Goal: Information Seeking & Learning: Learn about a topic

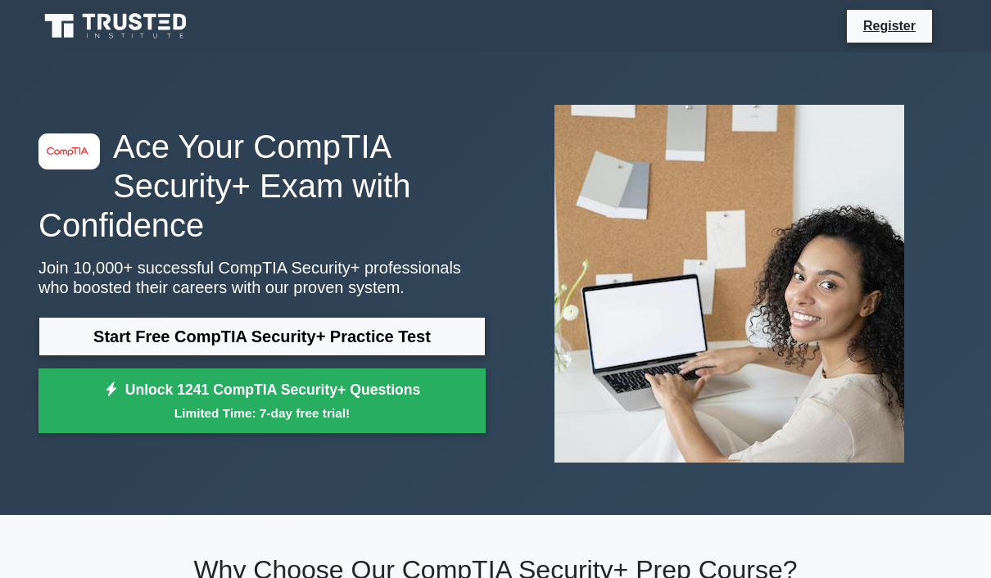
click at [155, 338] on link "Start Free CompTIA Security+ Practice Test" at bounding box center [261, 336] width 447 height 39
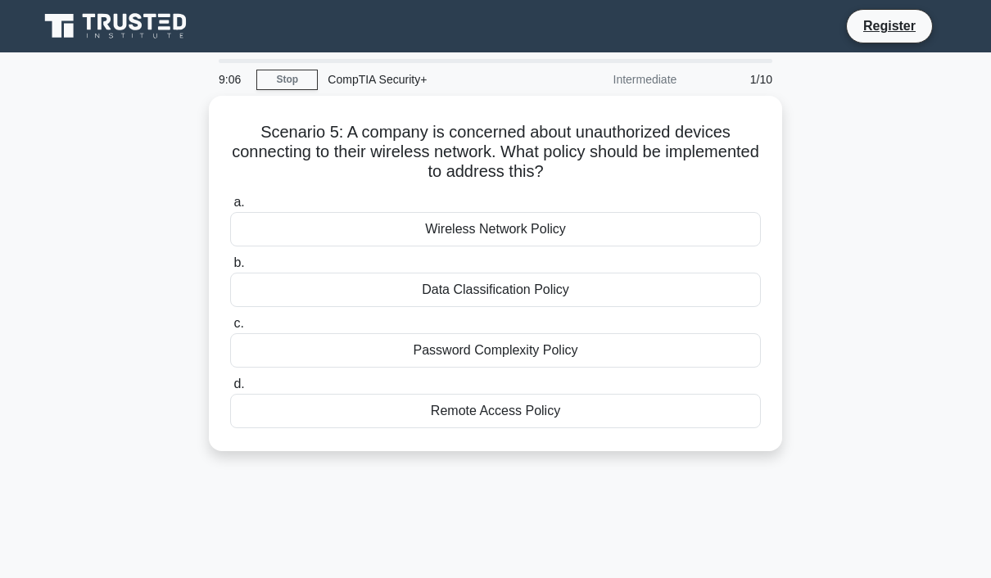
click at [464, 437] on div "Scenario 5: A company is concerned about unauthorized devices connecting to the…" at bounding box center [495, 273] width 560 height 342
click at [470, 411] on div "Remote Access Policy" at bounding box center [495, 411] width 531 height 34
click at [230, 390] on input "d. Remote Access Policy" at bounding box center [230, 384] width 0 height 11
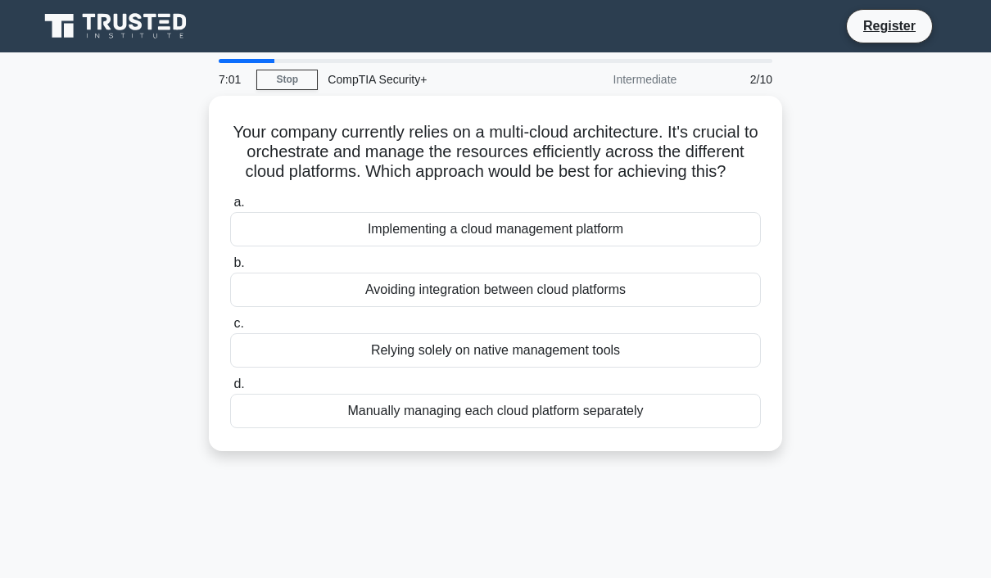
click at [702, 247] on div "Implementing a cloud management platform" at bounding box center [495, 229] width 531 height 34
click at [230, 208] on input "a. Implementing a cloud management platform" at bounding box center [230, 202] width 0 height 11
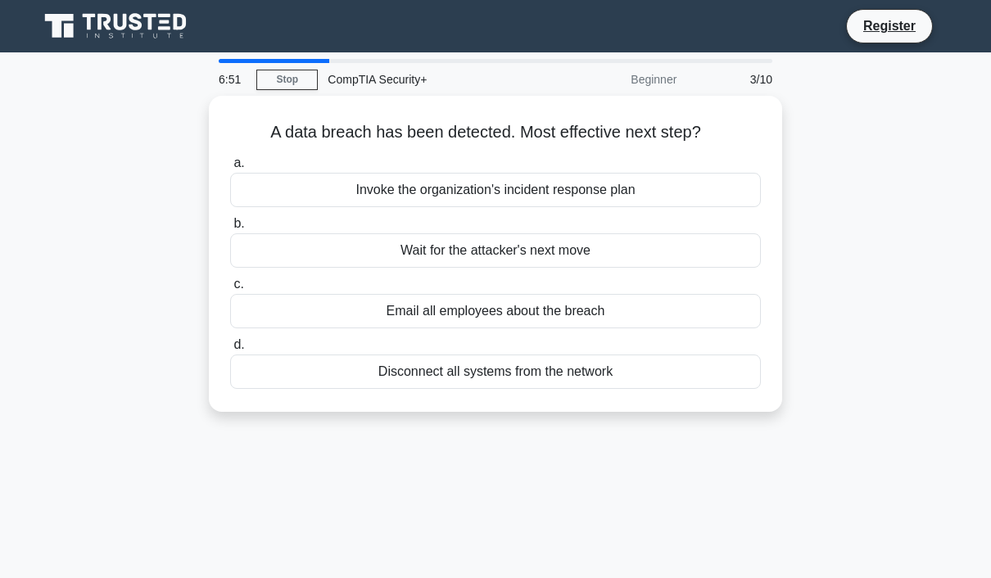
click at [731, 188] on div "Invoke the organization's incident response plan" at bounding box center [495, 190] width 531 height 34
click at [230, 169] on input "a. Invoke the organization's incident response plan" at bounding box center [230, 163] width 0 height 11
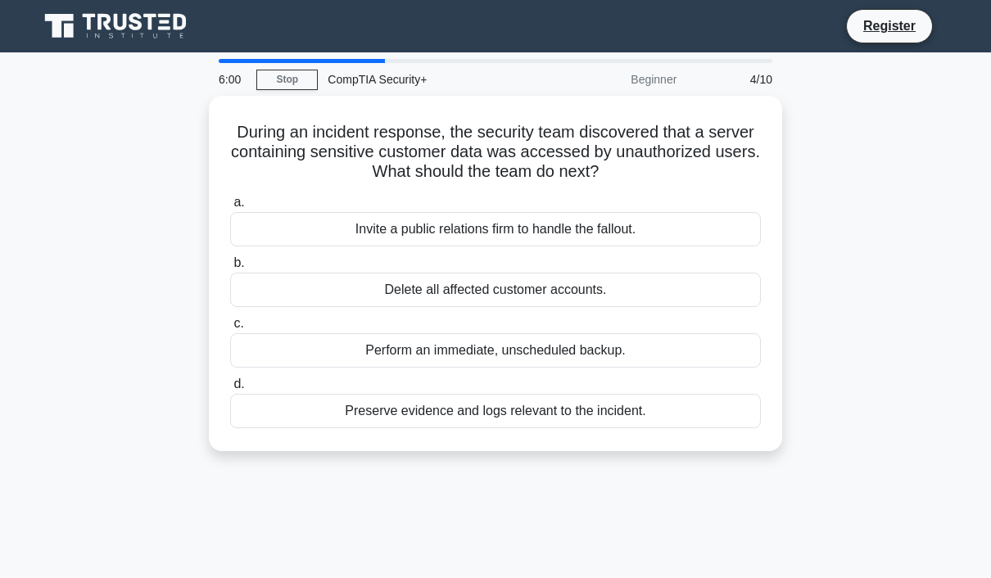
click at [703, 413] on div "Preserve evidence and logs relevant to the incident." at bounding box center [495, 411] width 531 height 34
click at [230, 390] on input "d. Preserve evidence and logs relevant to the incident." at bounding box center [230, 384] width 0 height 11
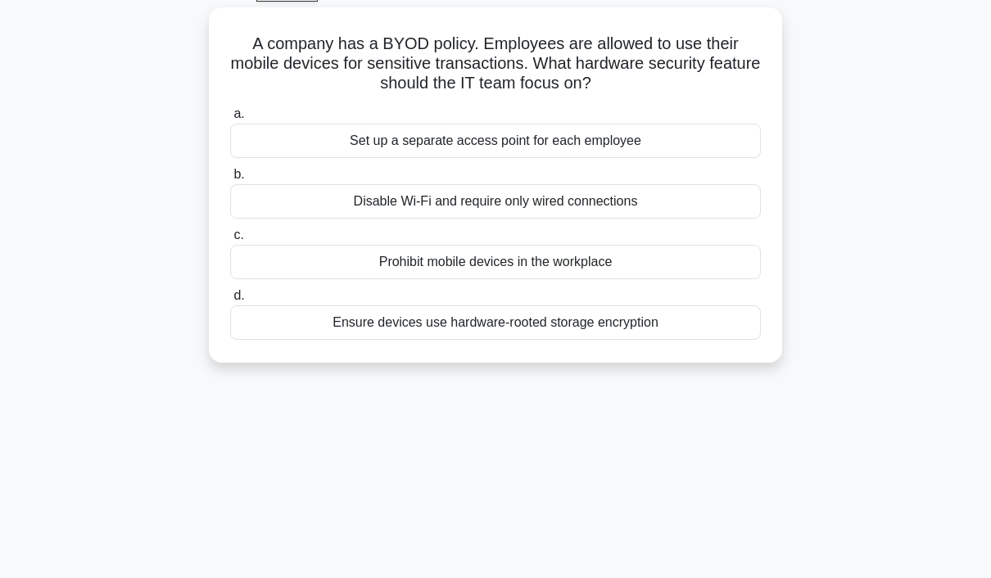
scroll to position [38, 0]
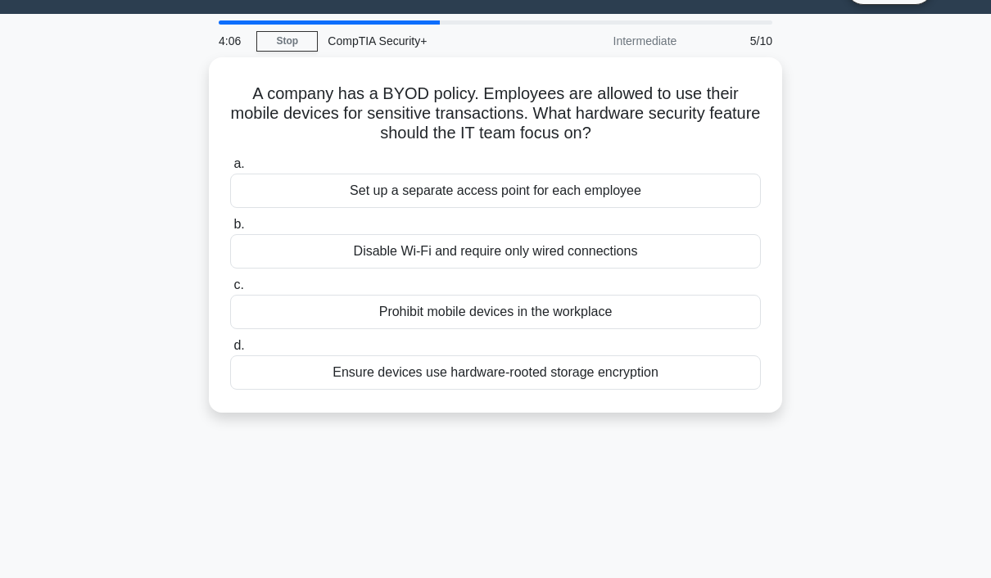
click at [842, 410] on div "A company has a BYOD policy. Employees are allowed to use their mobile devices …" at bounding box center [496, 244] width 934 height 375
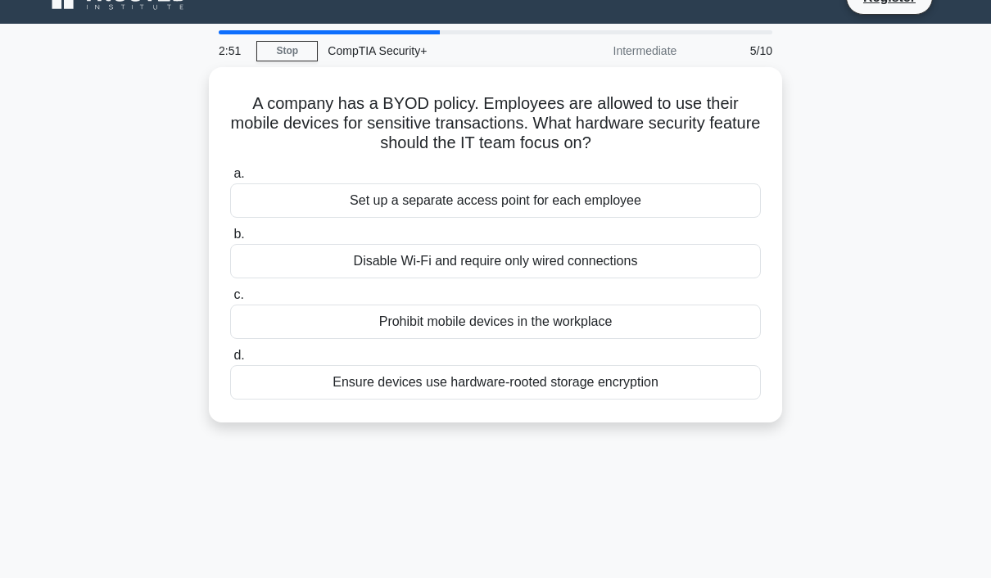
scroll to position [34, 0]
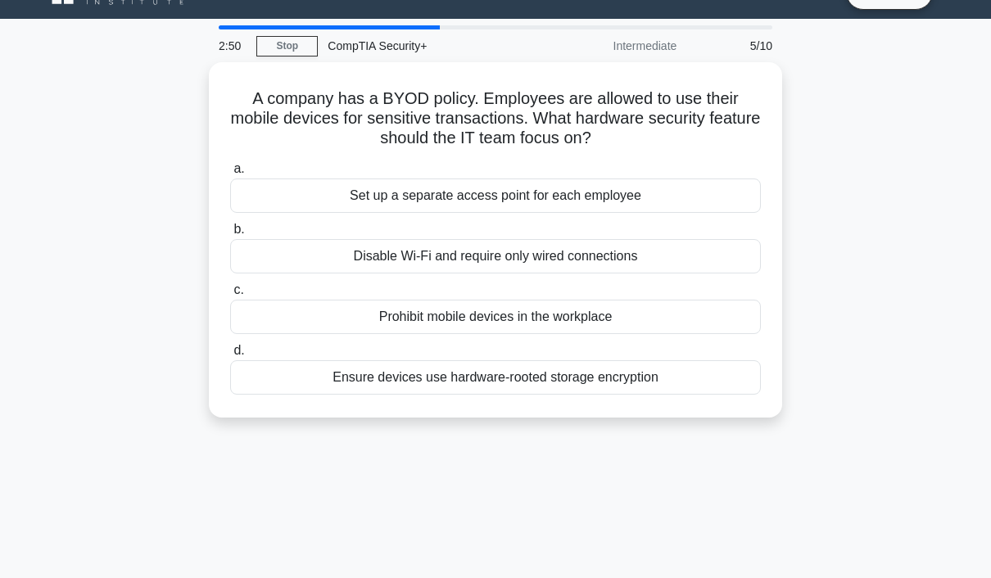
click at [654, 384] on div "Ensure devices use hardware-rooted storage encryption" at bounding box center [495, 377] width 531 height 34
click at [230, 356] on input "d. Ensure devices use hardware-rooted storage encryption" at bounding box center [230, 351] width 0 height 11
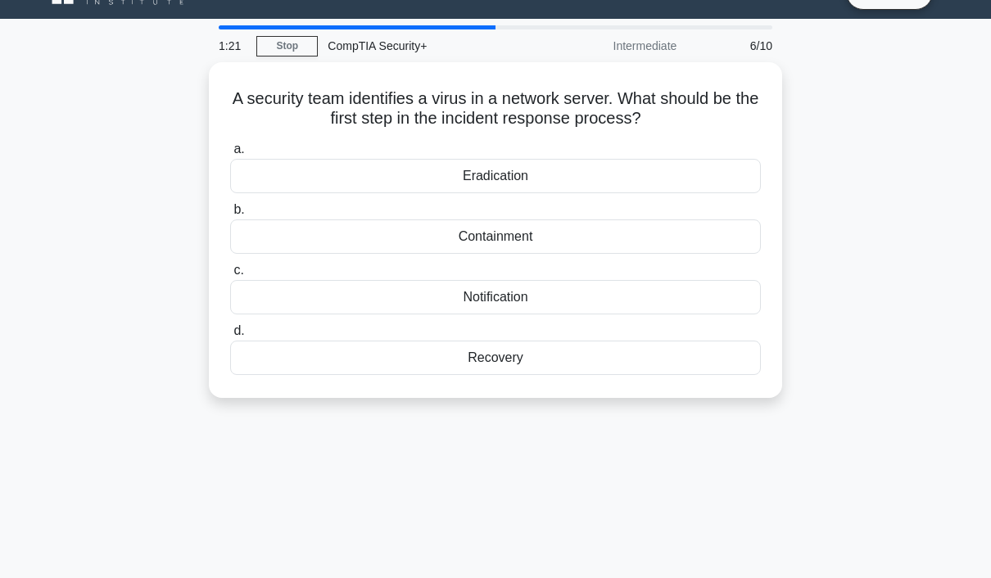
click at [446, 234] on div "Containment" at bounding box center [495, 237] width 531 height 34
click at [230, 215] on input "b. Containment" at bounding box center [230, 210] width 0 height 11
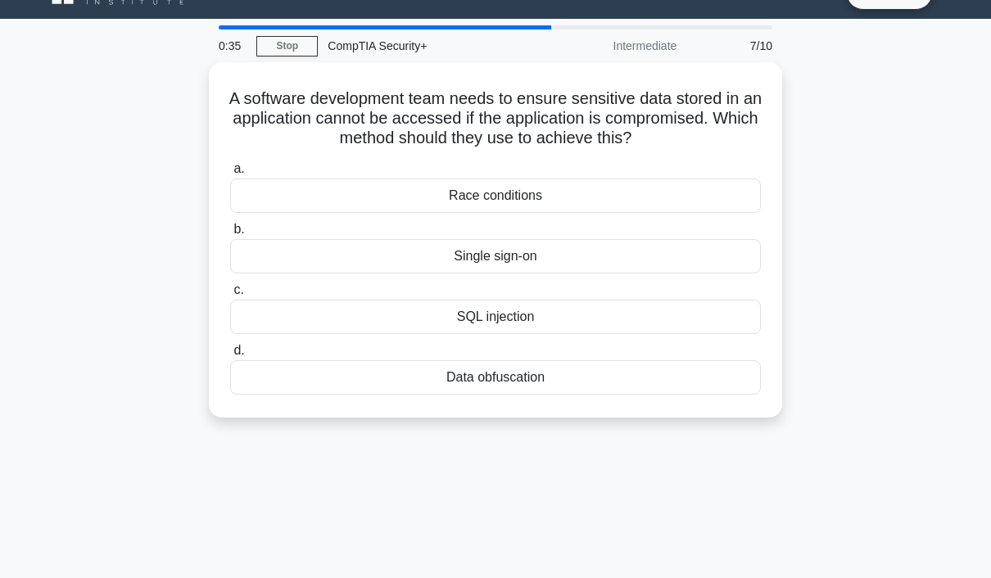
click at [531, 395] on div "Data obfuscation" at bounding box center [495, 377] width 531 height 34
click at [230, 356] on input "d. Data obfuscation" at bounding box center [230, 351] width 0 height 11
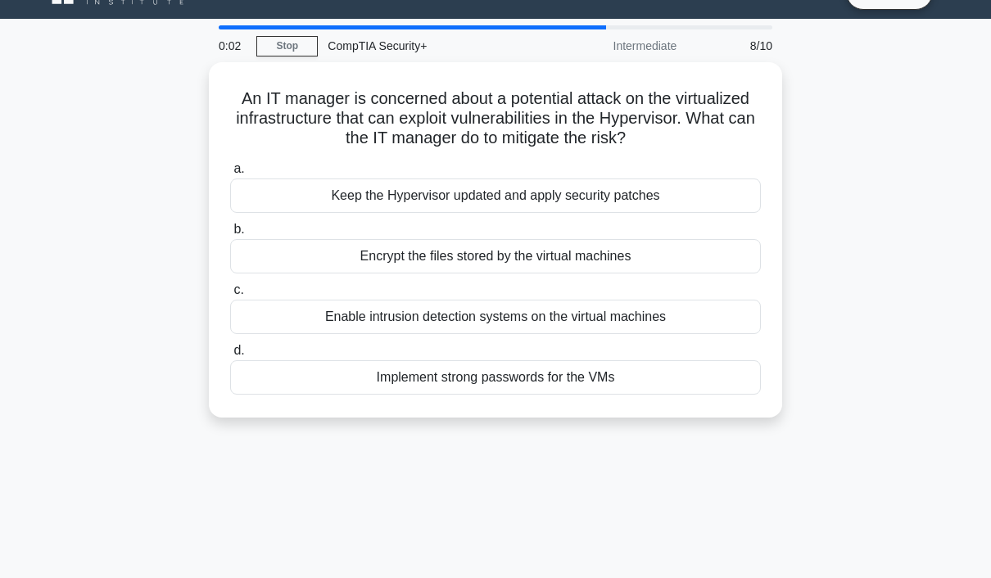
click at [701, 255] on div "Encrypt the files stored by the virtual machines" at bounding box center [495, 256] width 531 height 34
click at [230, 235] on input "b. Encrypt the files stored by the virtual machines" at bounding box center [230, 229] width 0 height 11
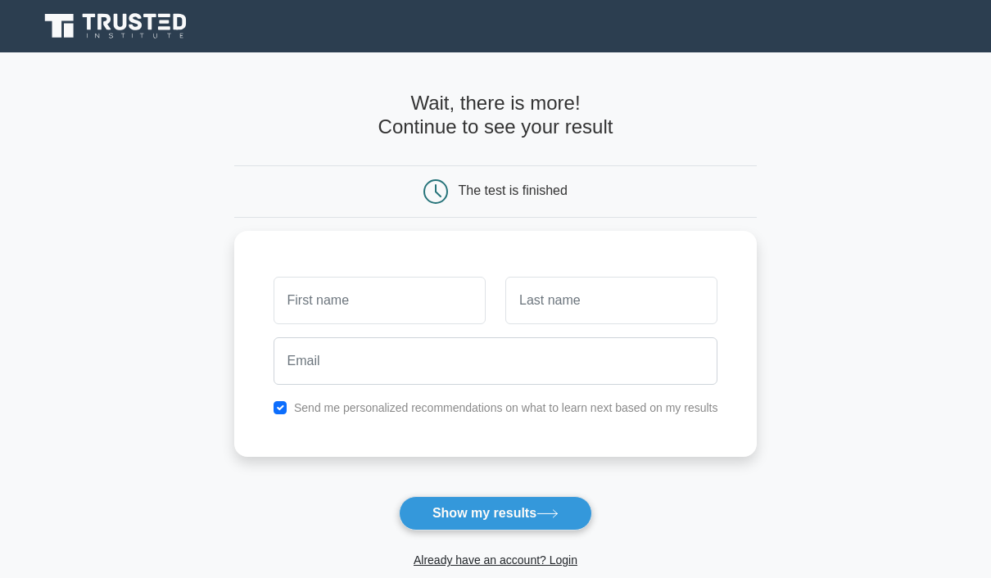
click at [673, 412] on div "Send me personalized recommendations on what to learn next based on my results" at bounding box center [496, 408] width 464 height 20
click at [428, 401] on label "Send me personalized recommendations on what to learn next based on my results" at bounding box center [506, 407] width 424 height 13
click at [264, 381] on div at bounding box center [496, 361] width 464 height 61
click at [264, 380] on div at bounding box center [496, 361] width 464 height 61
click at [274, 403] on input "checkbox" at bounding box center [280, 407] width 13 height 13
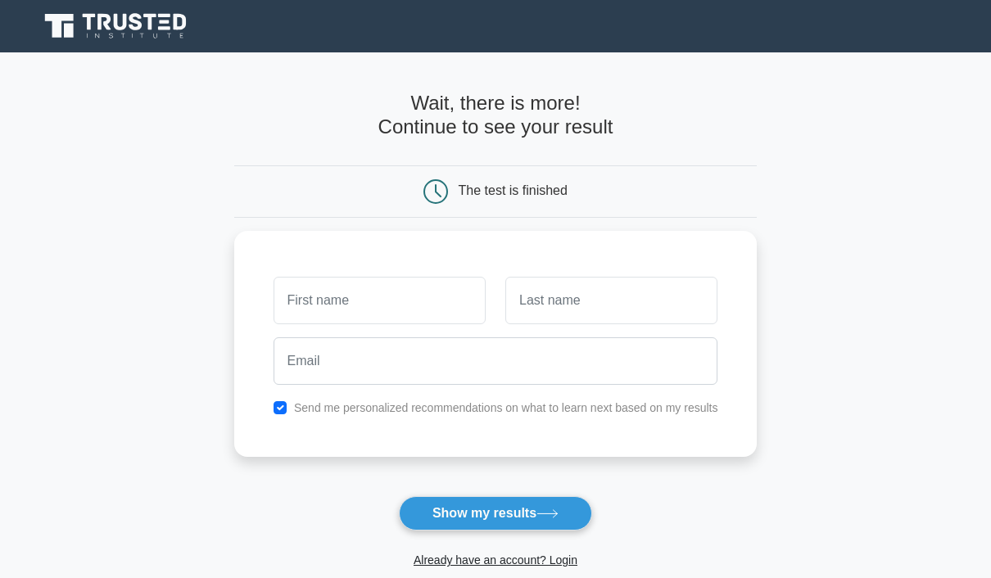
checkbox input "false"
click at [388, 299] on input "text" at bounding box center [380, 301] width 212 height 48
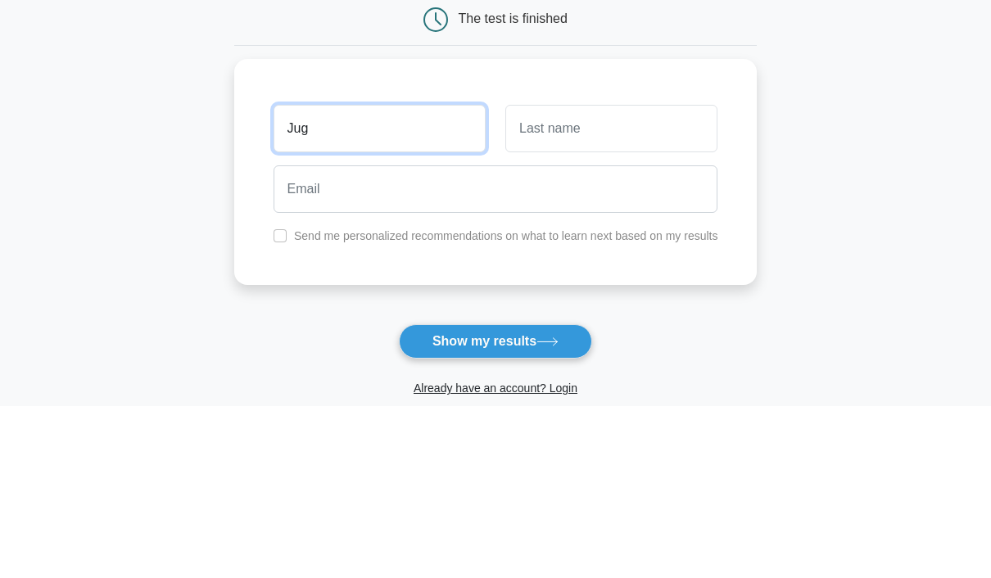
type input "Jug"
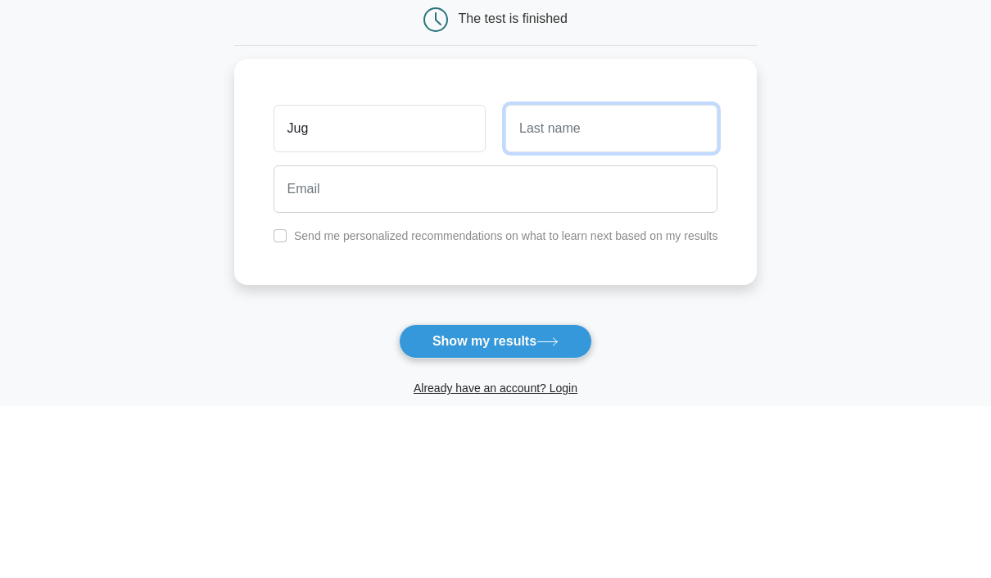
click at [642, 277] on input "text" at bounding box center [611, 301] width 212 height 48
type input "Boat"
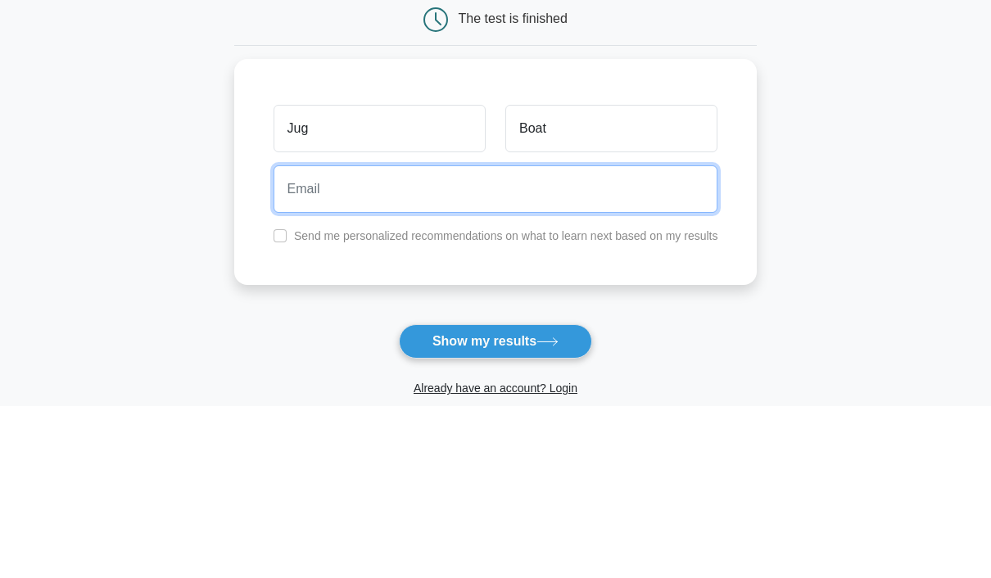
click at [620, 337] on input "email" at bounding box center [496, 361] width 445 height 48
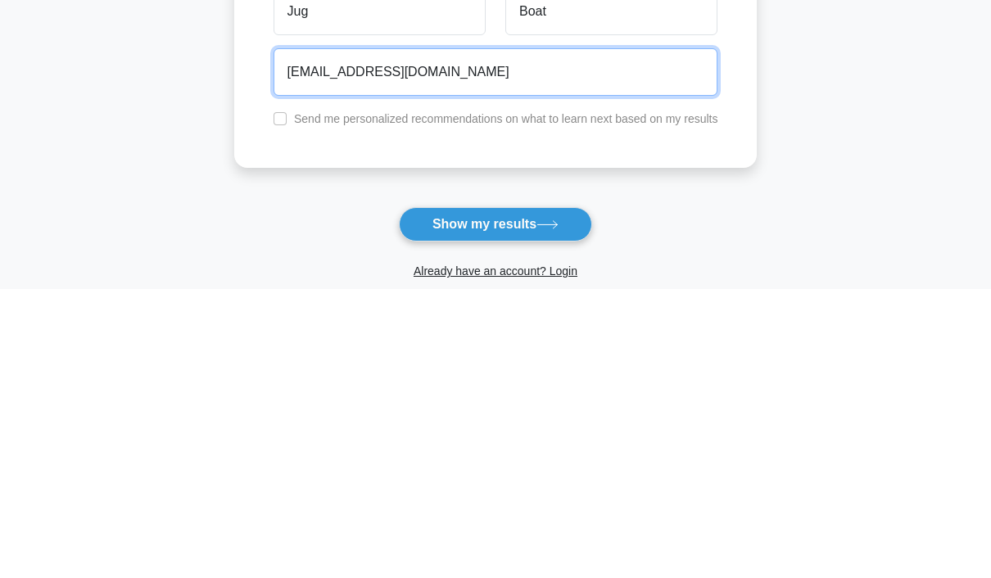
type input "ourfamilieslink@gmail.com"
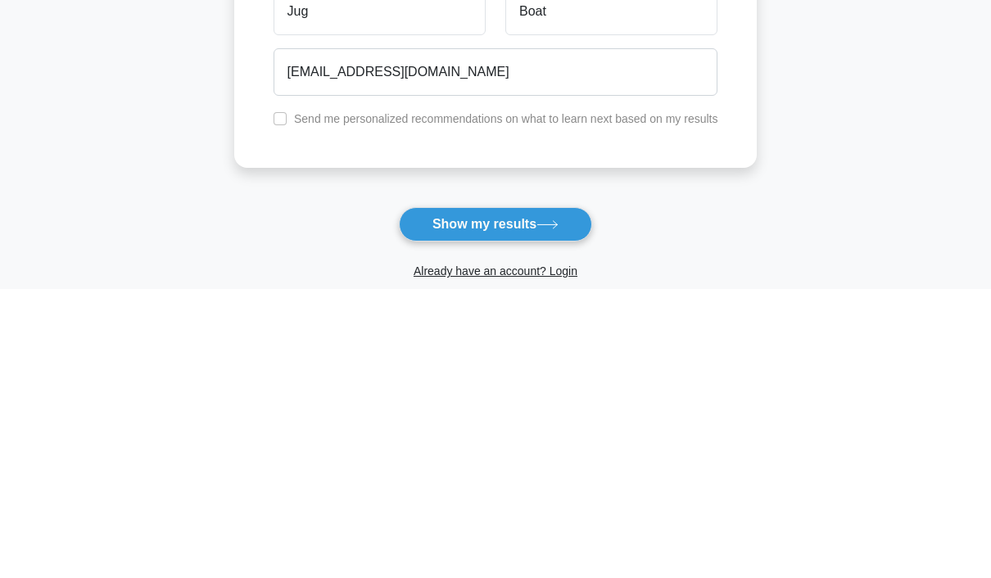
click at [535, 496] on button "Show my results" at bounding box center [495, 513] width 193 height 34
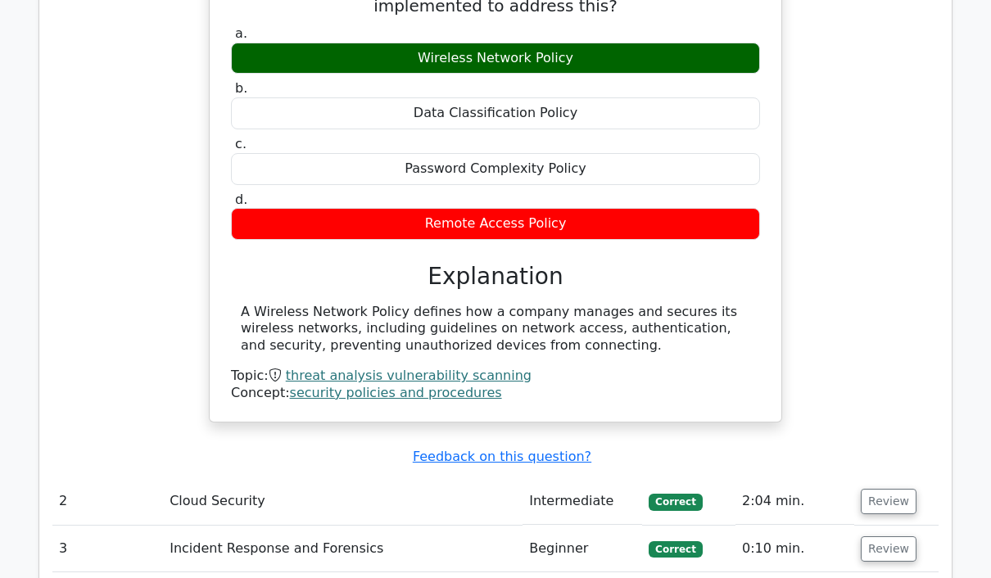
scroll to position [1415, 0]
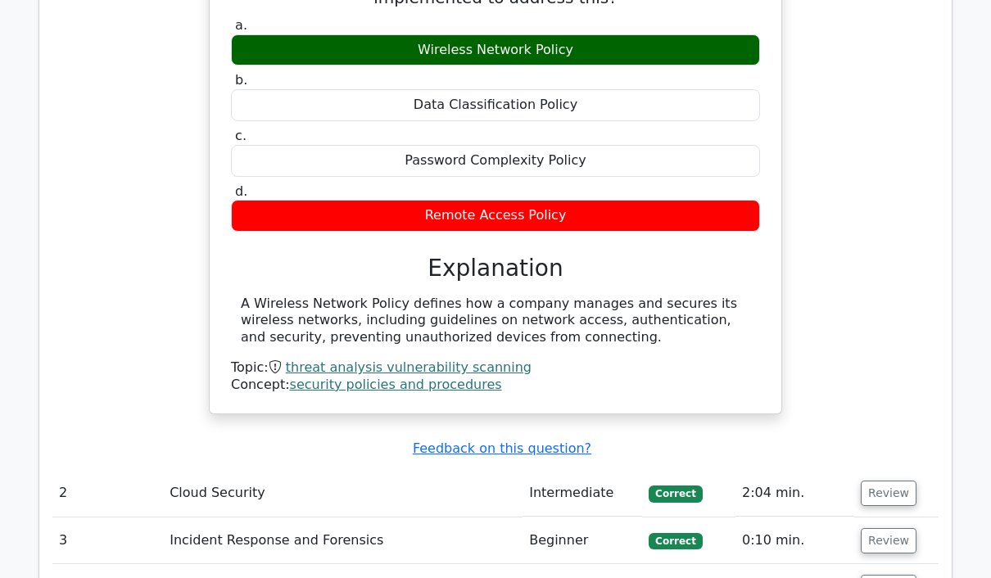
click at [891, 481] on button "Review" at bounding box center [889, 493] width 56 height 25
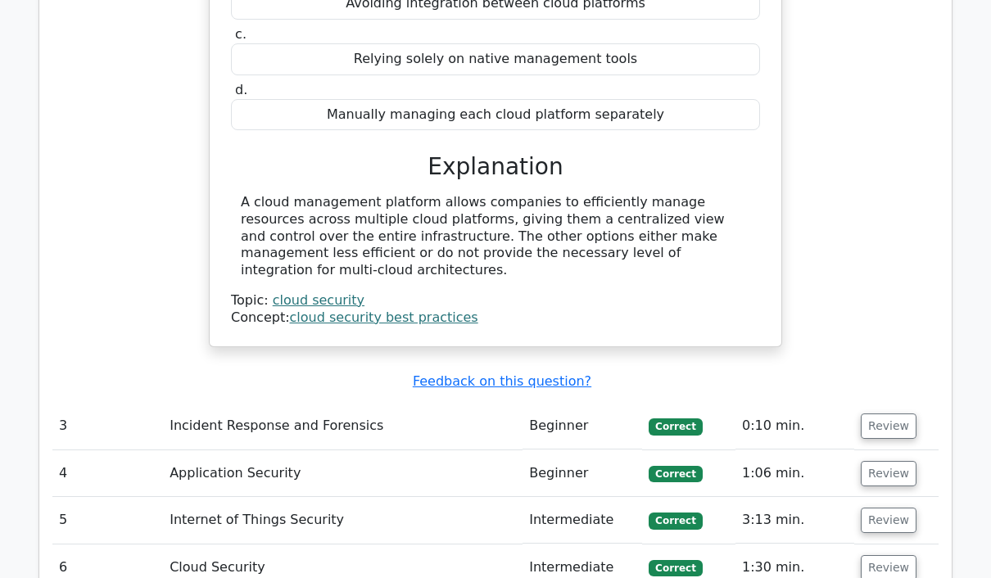
scroll to position [2132, 0]
click at [883, 414] on button "Review" at bounding box center [889, 426] width 56 height 25
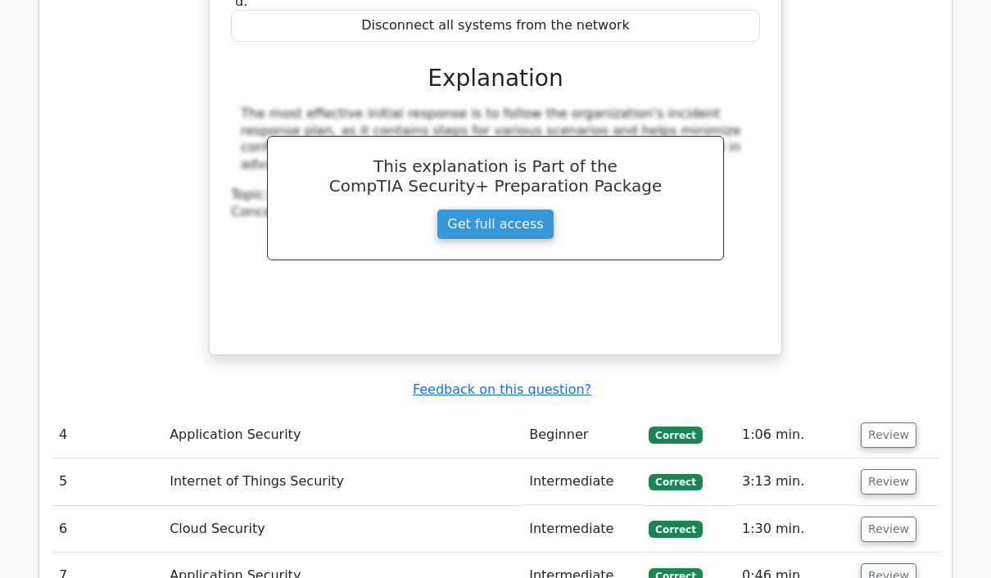
click at [894, 423] on button "Review" at bounding box center [889, 435] width 56 height 25
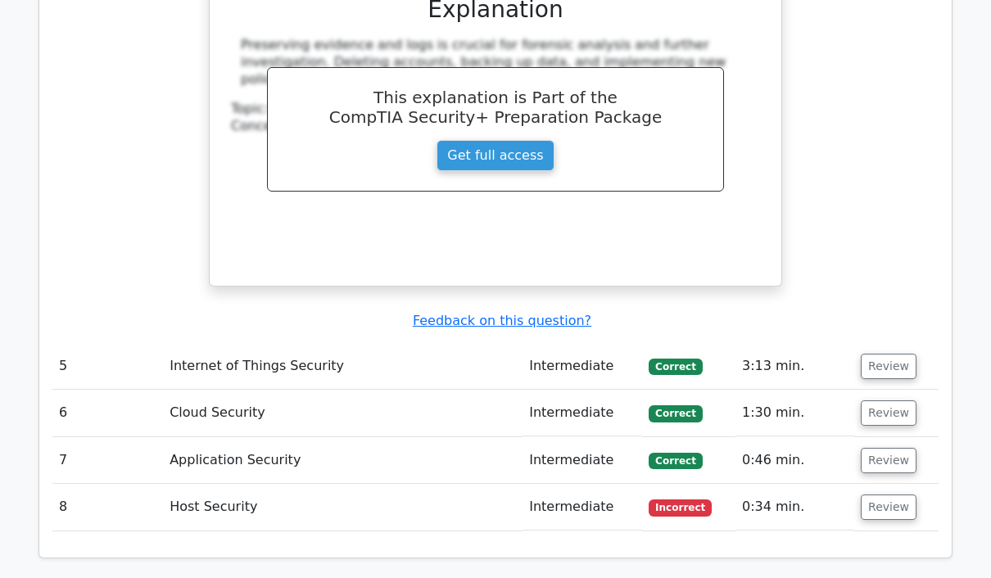
click at [894, 355] on button "Review" at bounding box center [889, 367] width 56 height 25
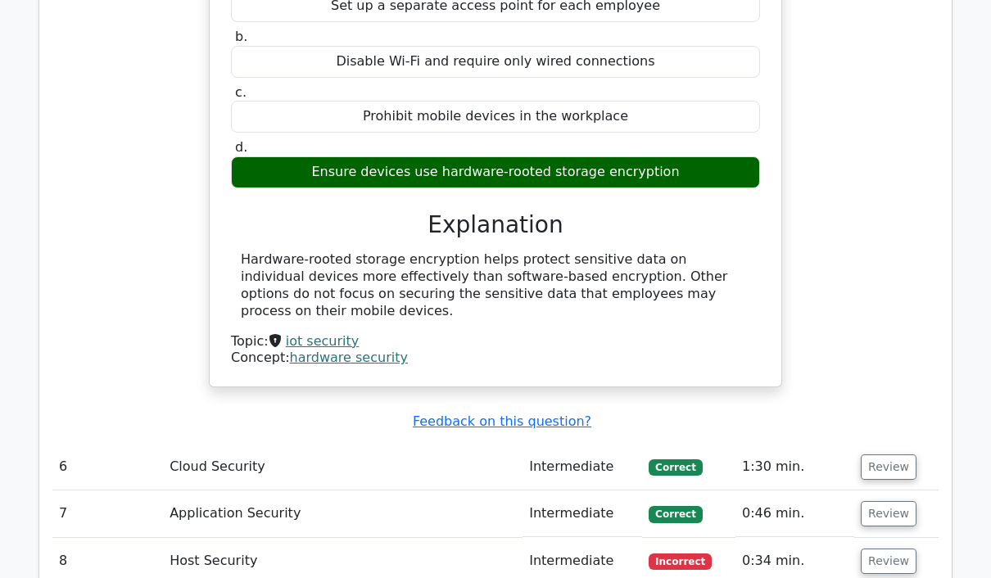
scroll to position [4131, 0]
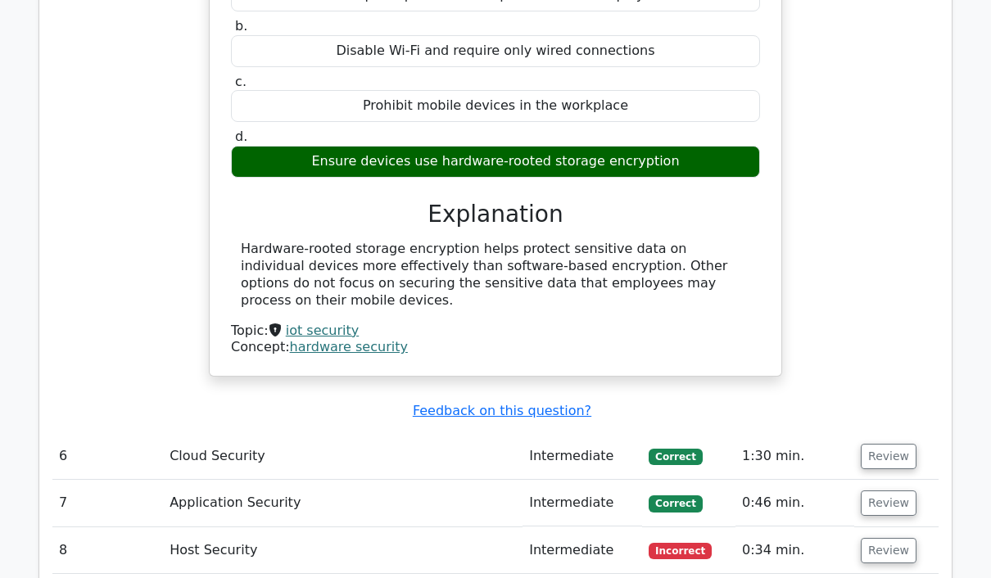
click at [894, 444] on button "Review" at bounding box center [889, 456] width 56 height 25
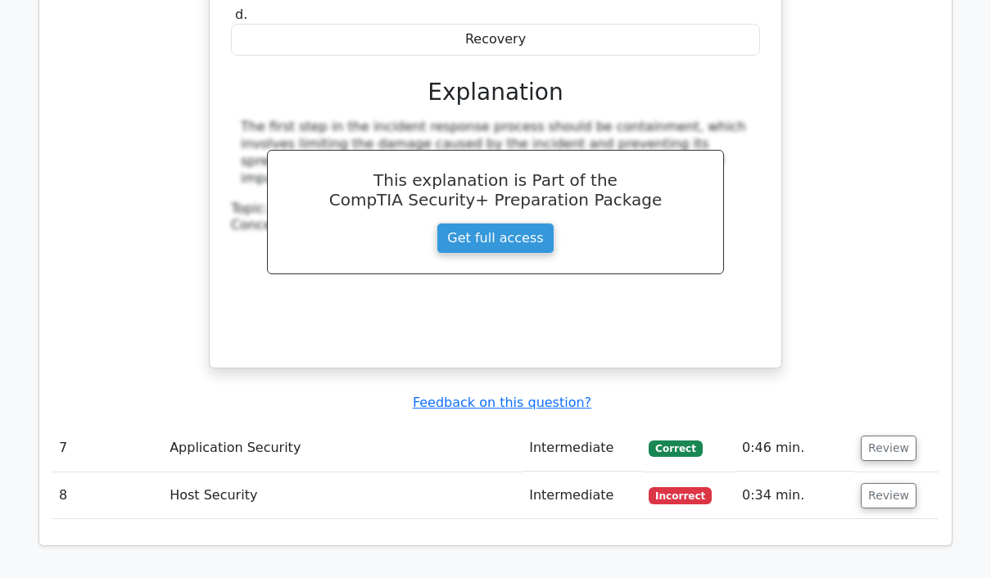
scroll to position [4847, 0]
click at [885, 436] on button "Review" at bounding box center [889, 448] width 56 height 25
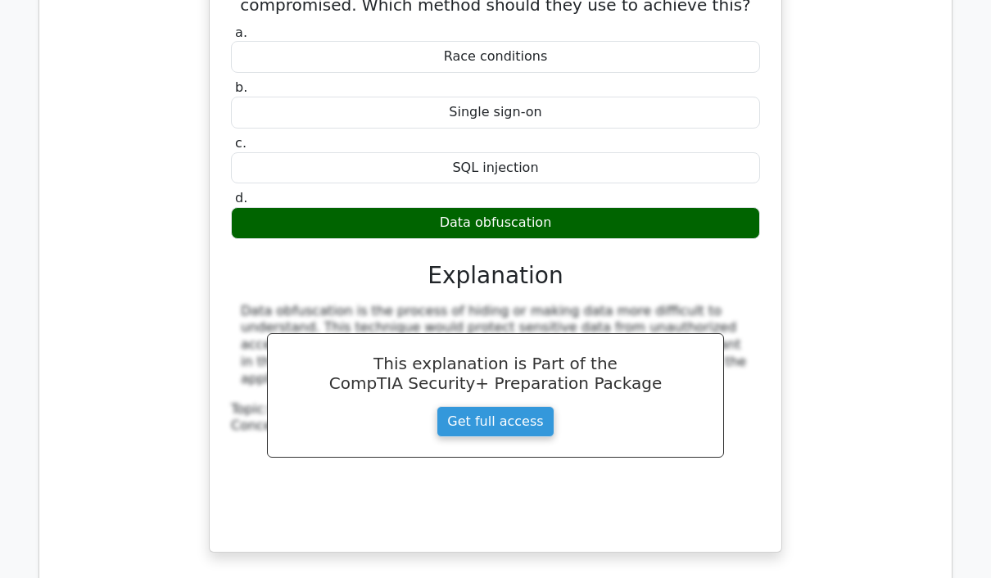
scroll to position [5393, 0]
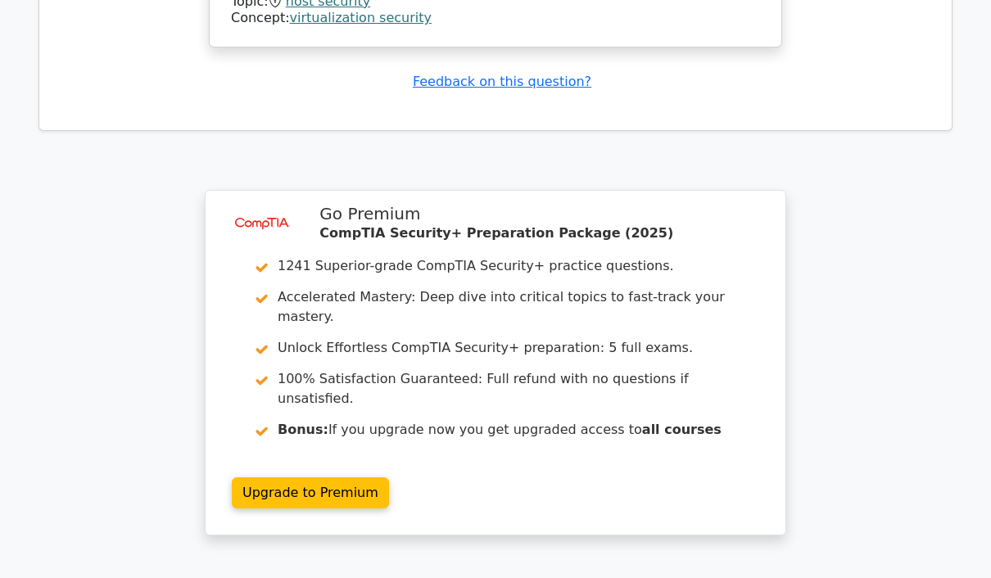
scroll to position [6542, 0]
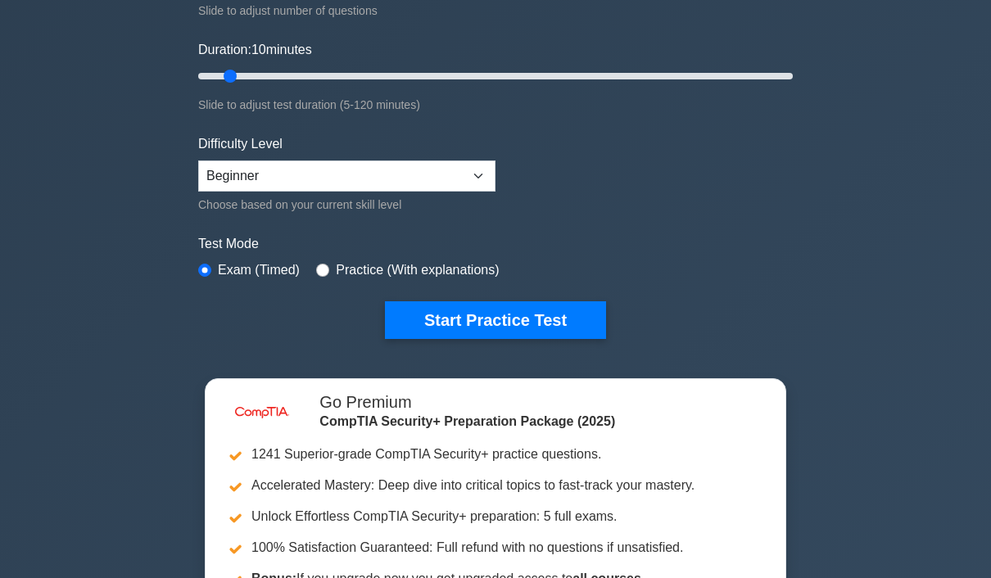
scroll to position [289, 0]
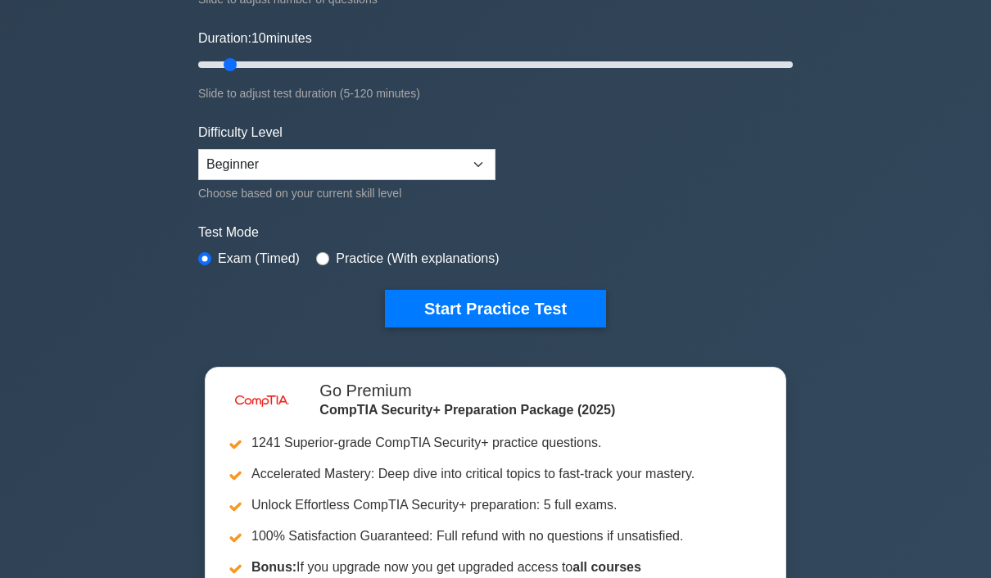
click at [564, 315] on button "Start Practice Test" at bounding box center [495, 310] width 221 height 38
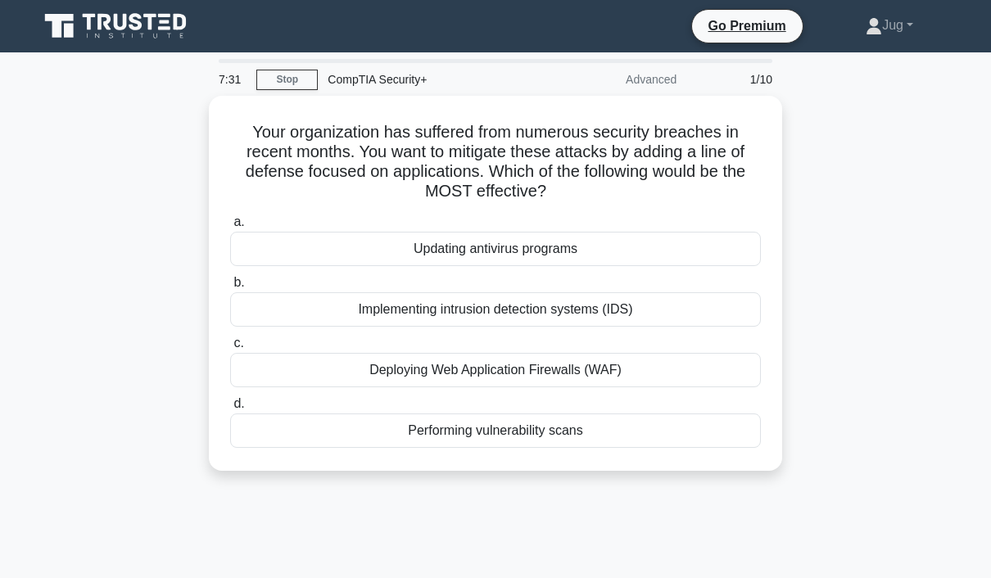
click at [295, 89] on link "Stop" at bounding box center [286, 80] width 61 height 20
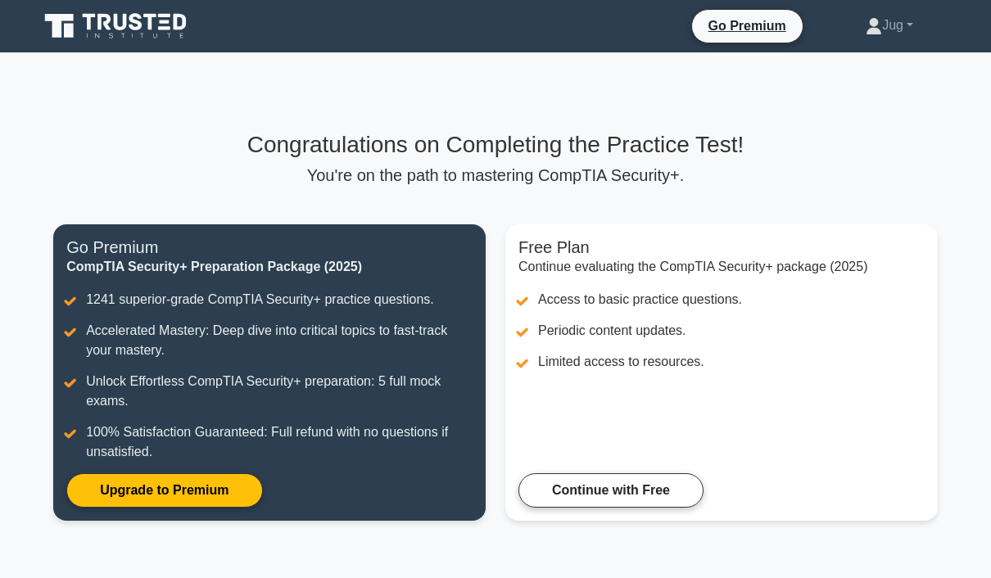
click at [609, 482] on link "Continue with Free" at bounding box center [610, 490] width 185 height 34
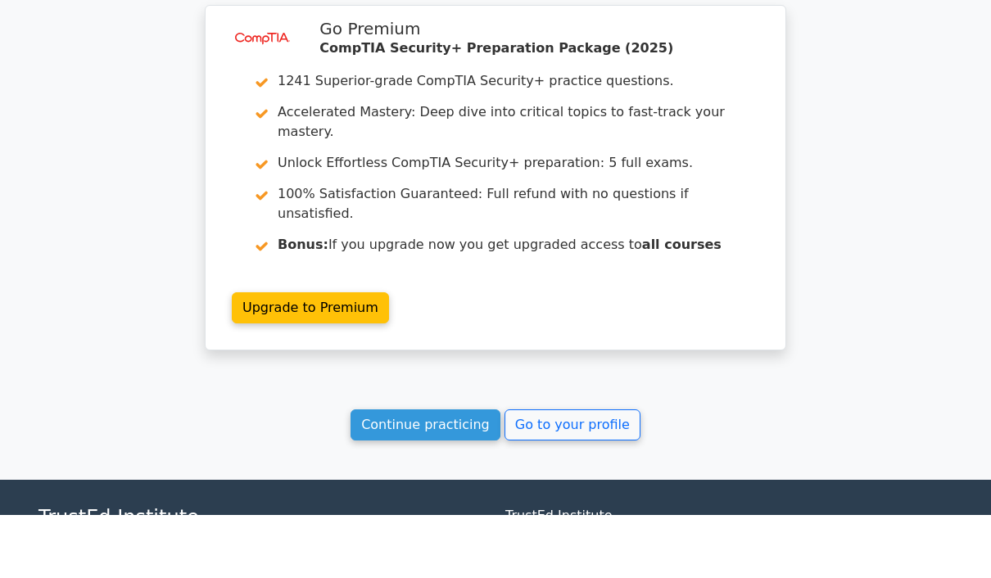
scroll to position [2300, 0]
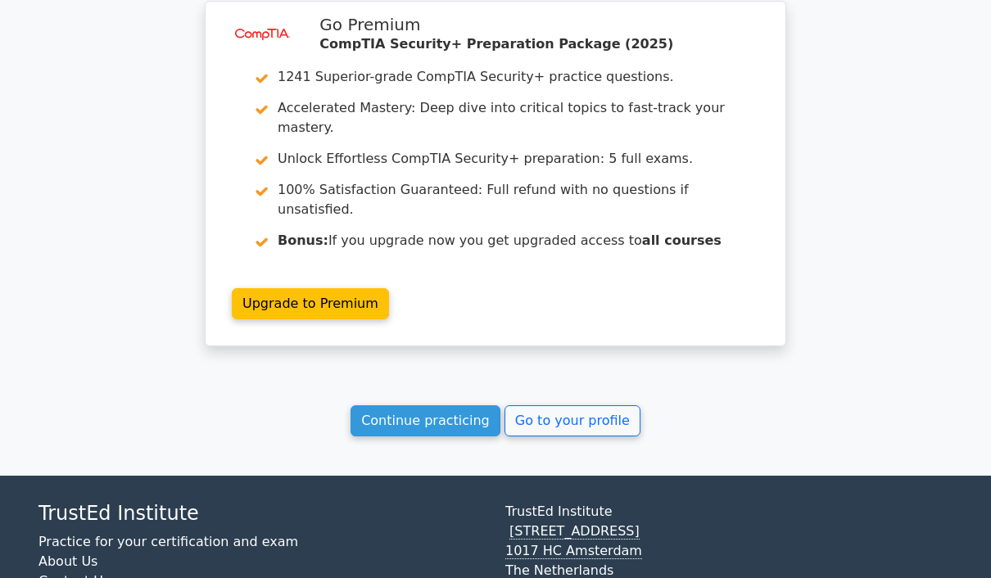
click at [450, 405] on link "Continue practicing" at bounding box center [426, 420] width 150 height 31
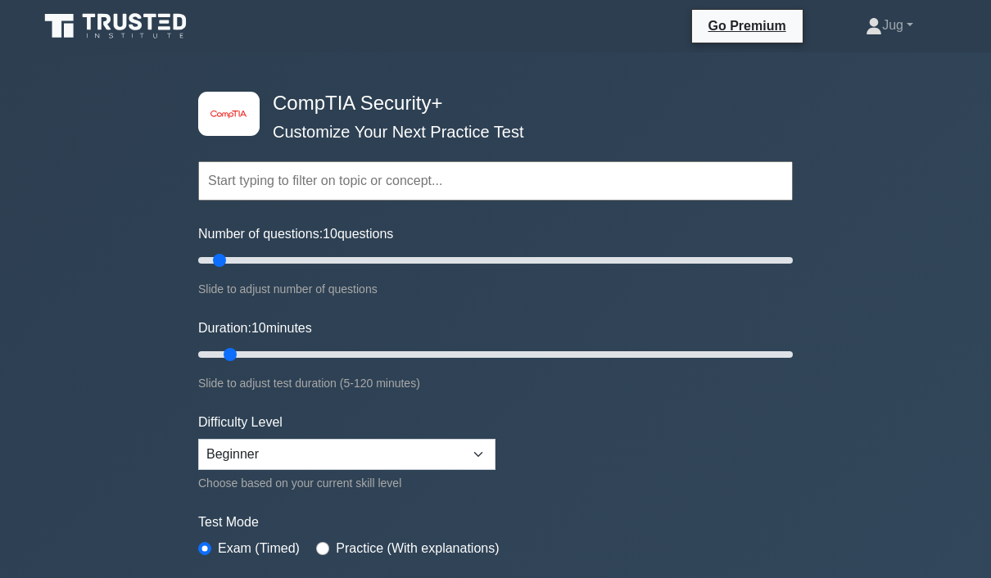
click at [235, 360] on input "Duration: 10 minutes" at bounding box center [495, 355] width 595 height 20
type input "20"
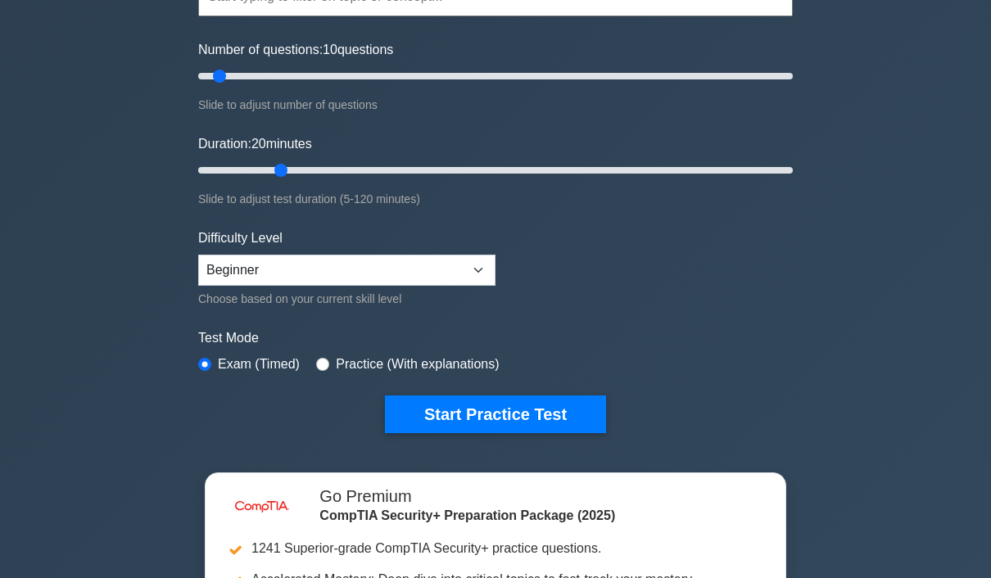
scroll to position [185, 0]
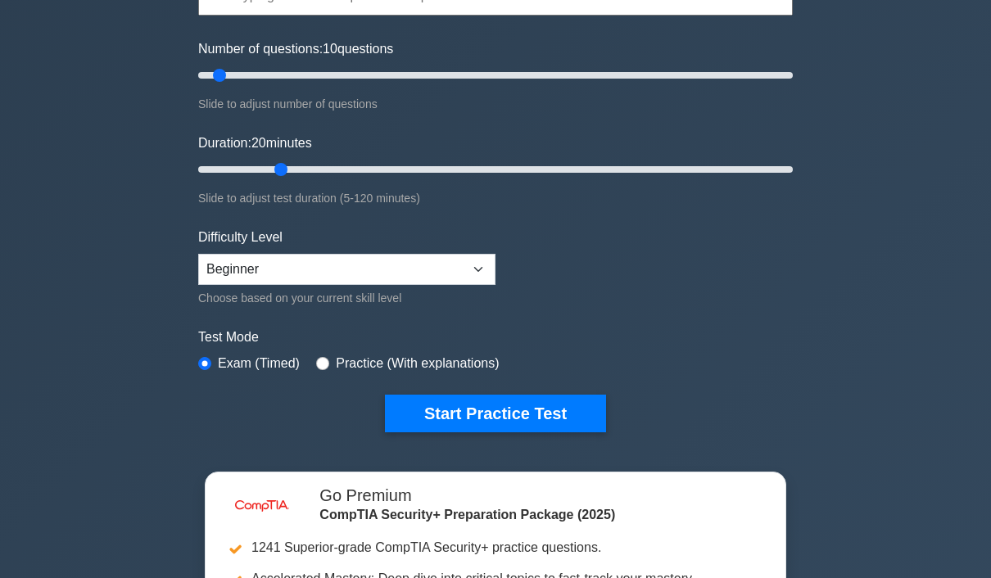
click at [342, 355] on div "Practice (With explanations)" at bounding box center [407, 364] width 183 height 20
click at [329, 357] on input "radio" at bounding box center [322, 363] width 13 height 13
radio input "true"
click at [465, 416] on button "Start Practice Test" at bounding box center [495, 414] width 221 height 38
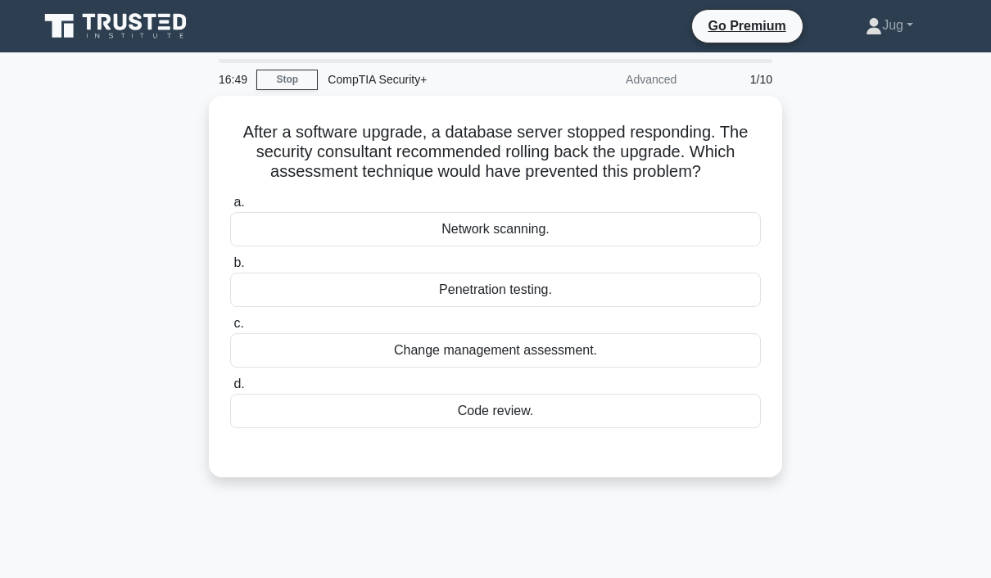
click at [650, 368] on div "Change management assessment." at bounding box center [495, 350] width 531 height 34
click at [230, 329] on input "c. Change management assessment." at bounding box center [230, 324] width 0 height 11
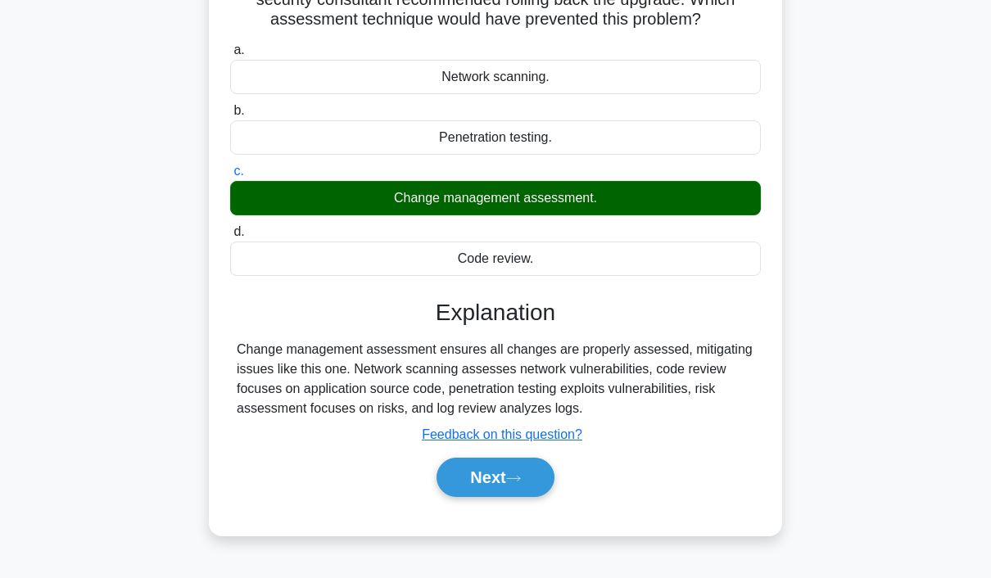
scroll to position [156, 0]
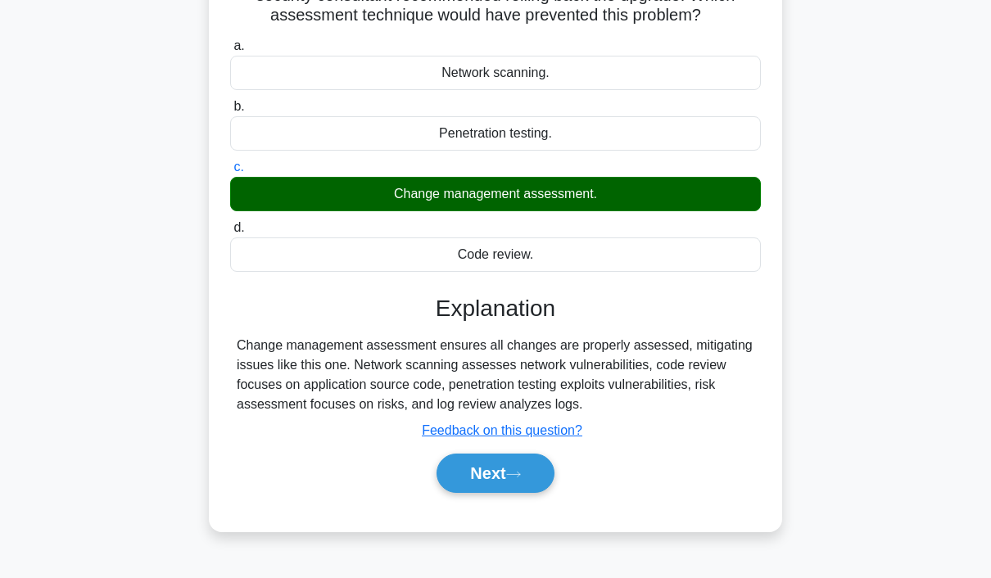
click at [518, 493] on button "Next" at bounding box center [495, 473] width 117 height 39
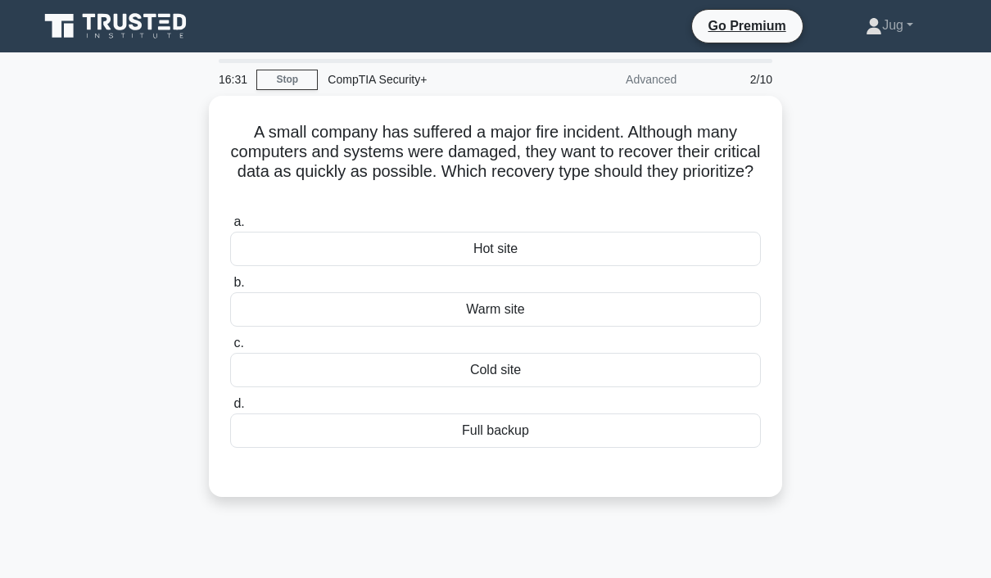
scroll to position [15, 0]
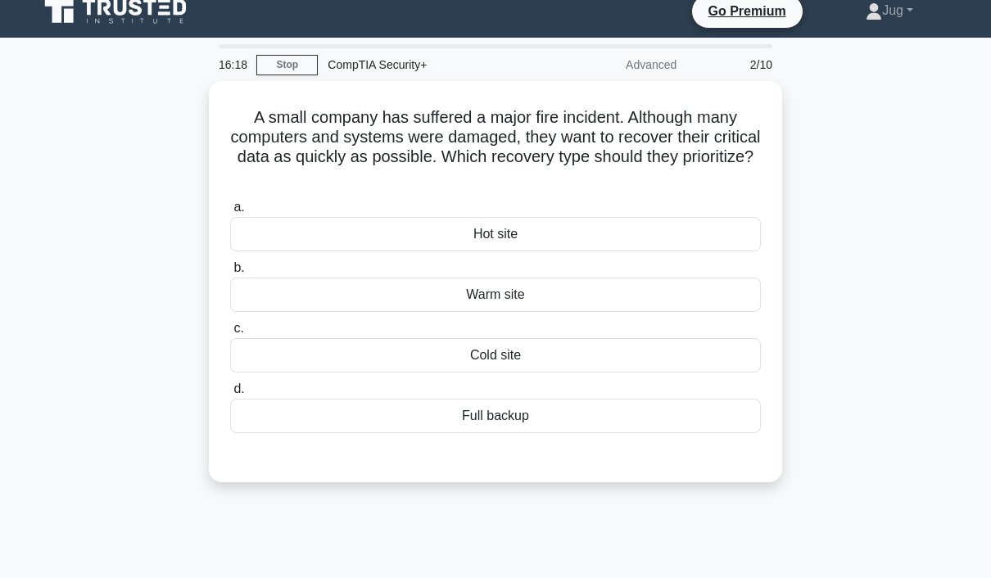
click at [518, 428] on div "Full backup" at bounding box center [495, 416] width 531 height 34
click at [230, 395] on input "d. Full backup" at bounding box center [230, 389] width 0 height 11
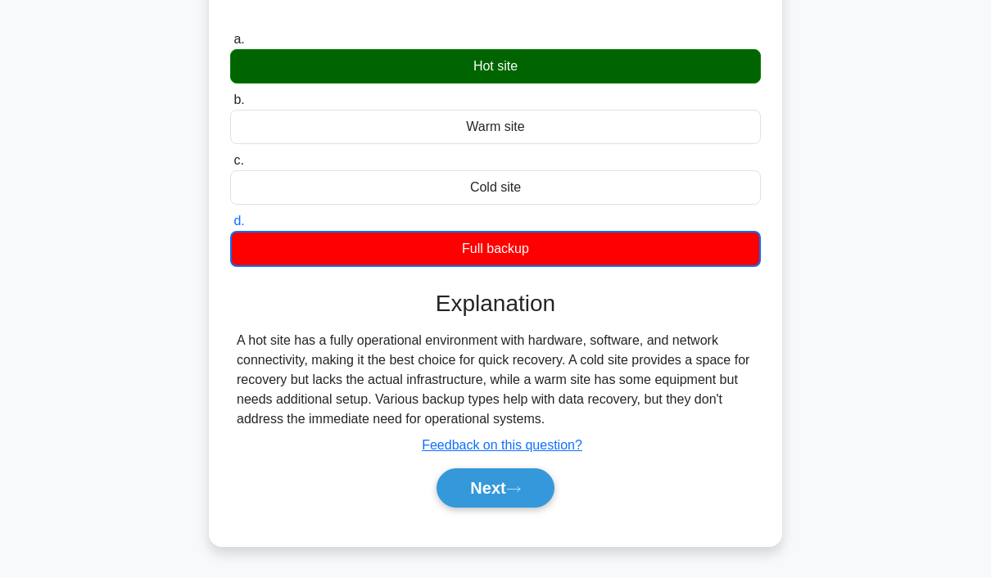
scroll to position [250, 0]
